Goal: Find specific page/section: Find specific page/section

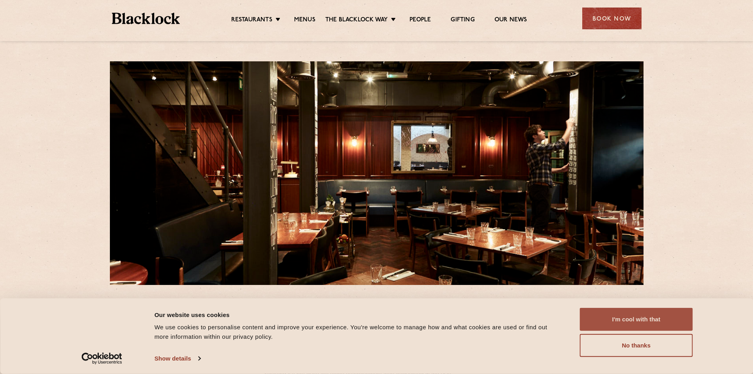
click at [635, 315] on button "I'm cool with that" at bounding box center [636, 319] width 113 height 23
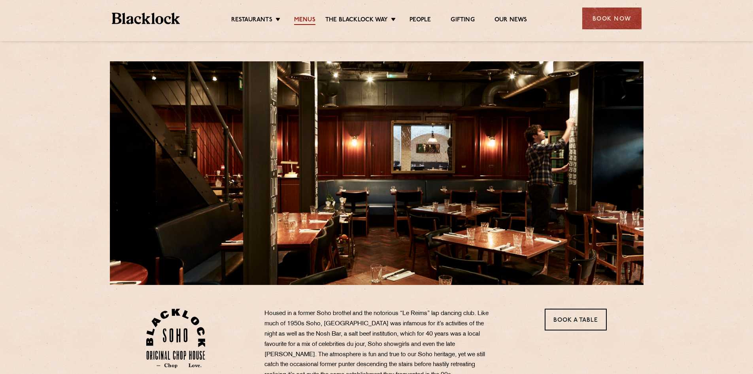
click at [298, 20] on link "Menus" at bounding box center [304, 20] width 21 height 9
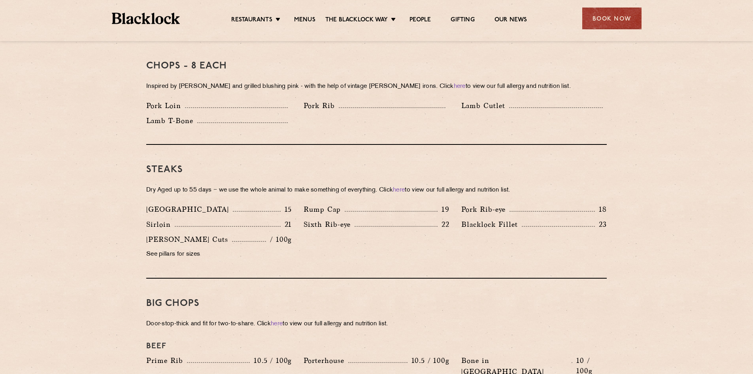
scroll to position [395, 0]
